Goal: Check status: Check status

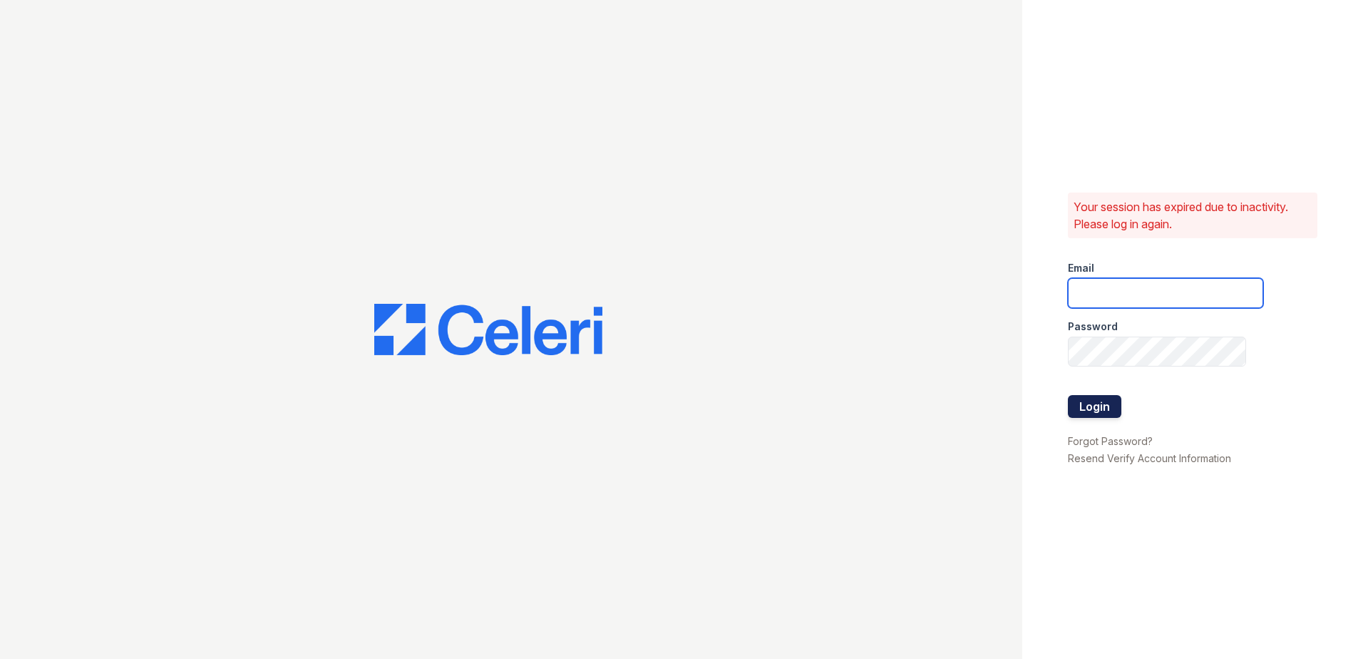
type input "[EMAIL_ADDRESS][DOMAIN_NAME]"
click at [1093, 410] on button "Login" at bounding box center [1094, 406] width 53 height 23
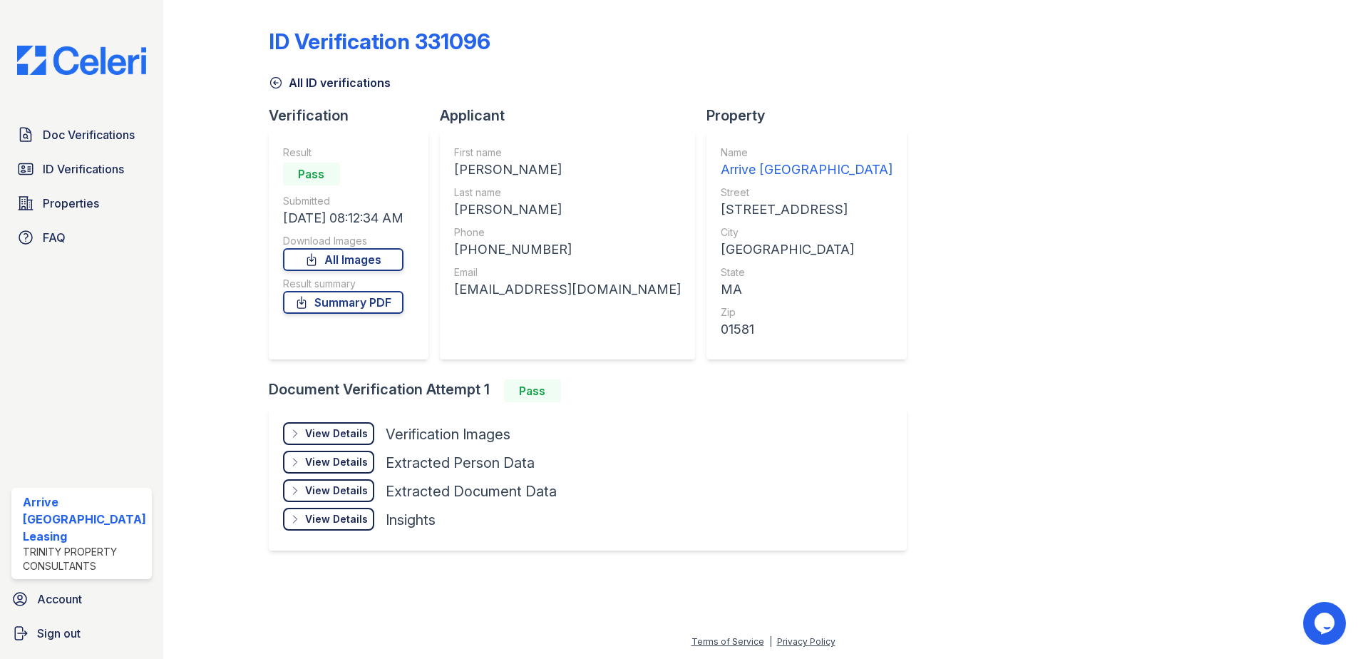
click at [329, 436] on div "View Details" at bounding box center [336, 433] width 63 height 14
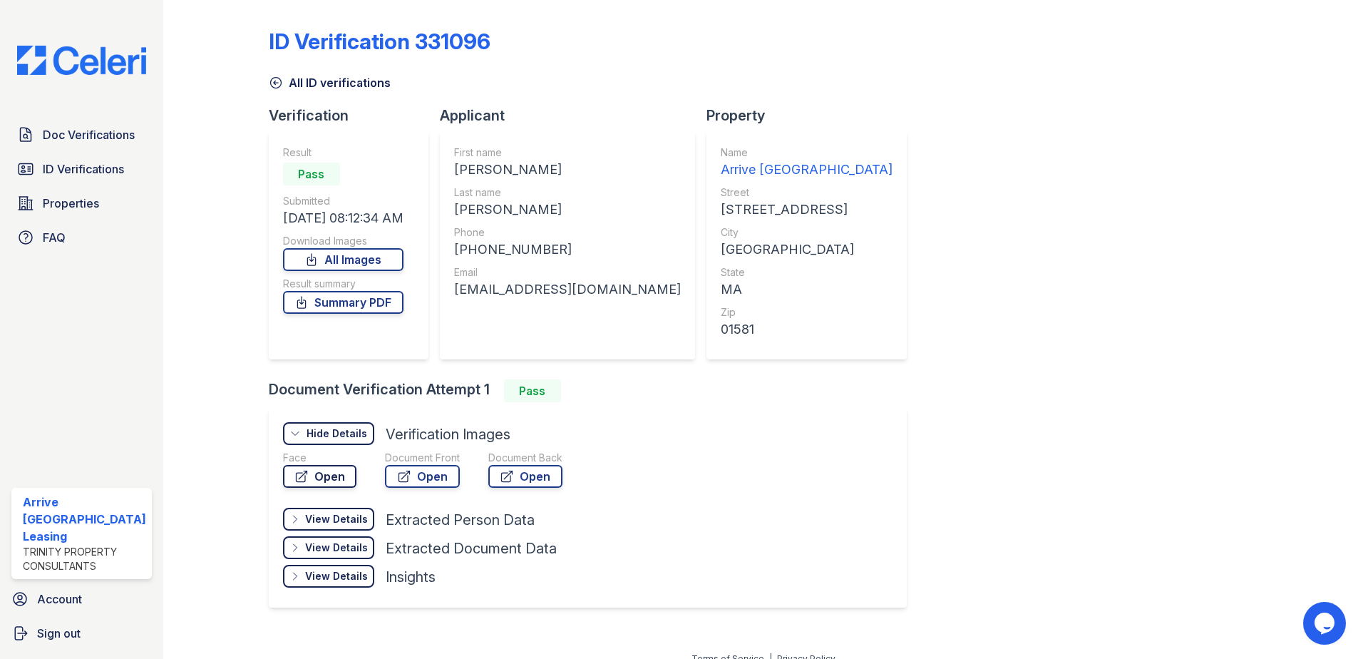
click at [341, 484] on link "Open" at bounding box center [319, 476] width 73 height 23
